Goal: Transaction & Acquisition: Purchase product/service

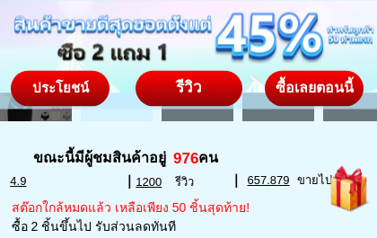
scroll to position [507, 0]
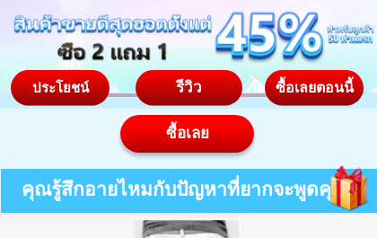
click at [185, 133] on div "ซื้อเลย" at bounding box center [187, 133] width 134 height 23
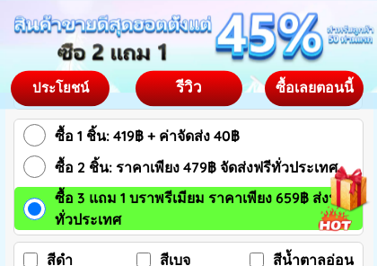
scroll to position [10863, 0]
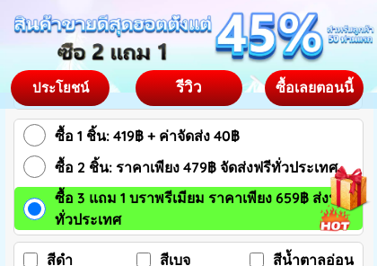
click at [250, 166] on span "ซื้อ 2 ชิ้น: ราคาเพียง 479฿ จัดส่งฟรีทั่วประเทศ" at bounding box center [196, 167] width 283 height 22
click at [46, 166] on input "ซื้อ 2 ชิ้น: ราคาเพียง 479฿ จัดส่งฟรีทั่วประเทศ" at bounding box center [34, 166] width 22 height 22
radio input "true"
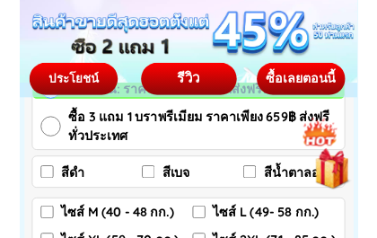
scroll to position [10930, 0]
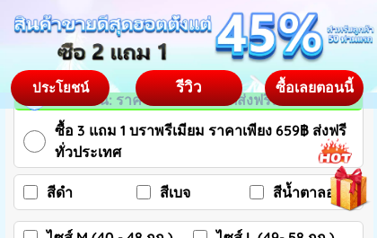
click at [146, 195] on input "สีเบจ" at bounding box center [143, 192] width 14 height 14
checkbox input "true"
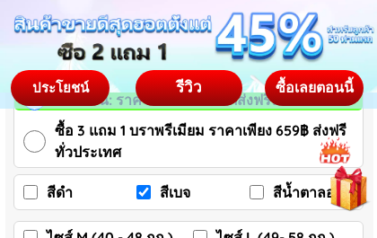
click at [258, 193] on input "สีน้ำตาลอ่อน" at bounding box center [257, 192] width 14 height 14
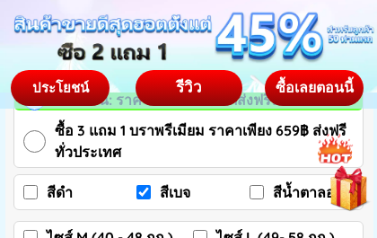
checkbox input "true"
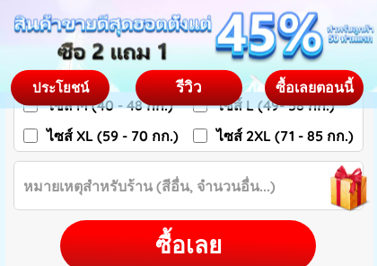
scroll to position [11063, 0]
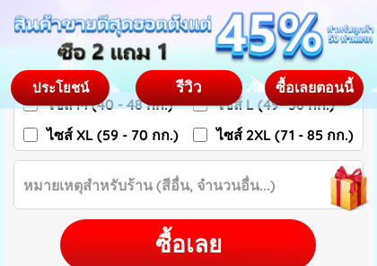
click at [31, 137] on input "ไซส์ XL (59 - 70 กก.)" at bounding box center [30, 134] width 14 height 14
checkbox input "true"
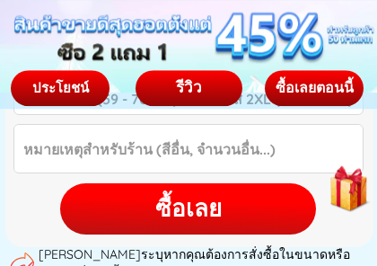
scroll to position [11099, 0]
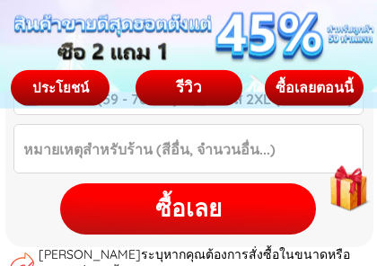
click at [185, 205] on div "ซื้อเลย" at bounding box center [188, 208] width 256 height 35
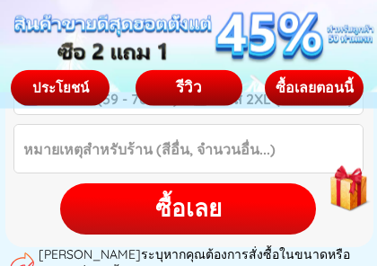
checkbox input "false"
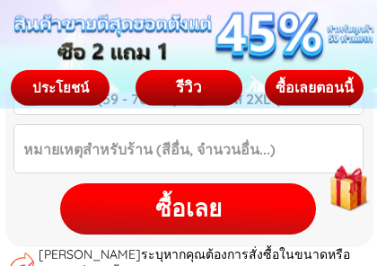
checkbox input "true"
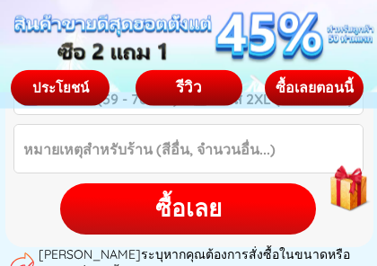
checkbox input "true"
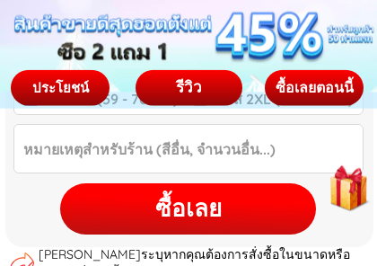
checkbox input "false"
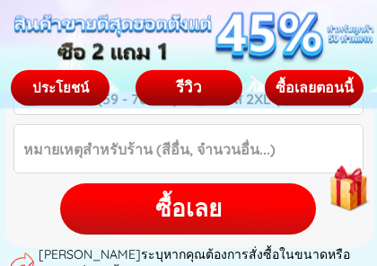
checkbox input "false"
checkbox input "true"
checkbox input "false"
radio input "true"
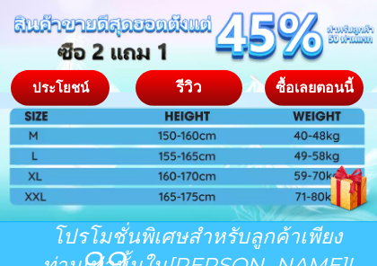
scroll to position [10069, 0]
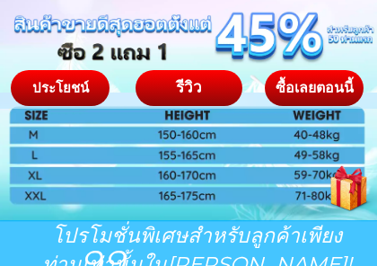
click at [192, 176] on div at bounding box center [186, 52] width 381 height 338
click at [171, 180] on div at bounding box center [186, 52] width 381 height 338
click at [99, 179] on div at bounding box center [186, 52] width 381 height 338
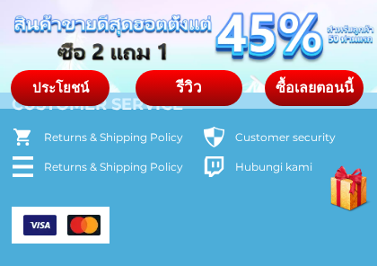
scroll to position [11976, 0]
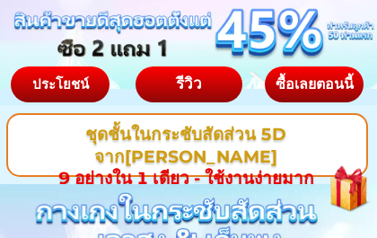
scroll to position [0, 0]
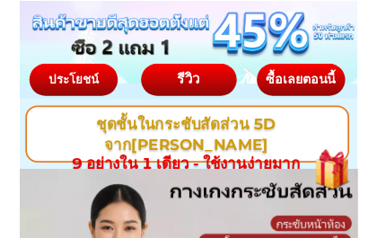
scroll to position [-39, 0]
